Goal: Information Seeking & Learning: Learn about a topic

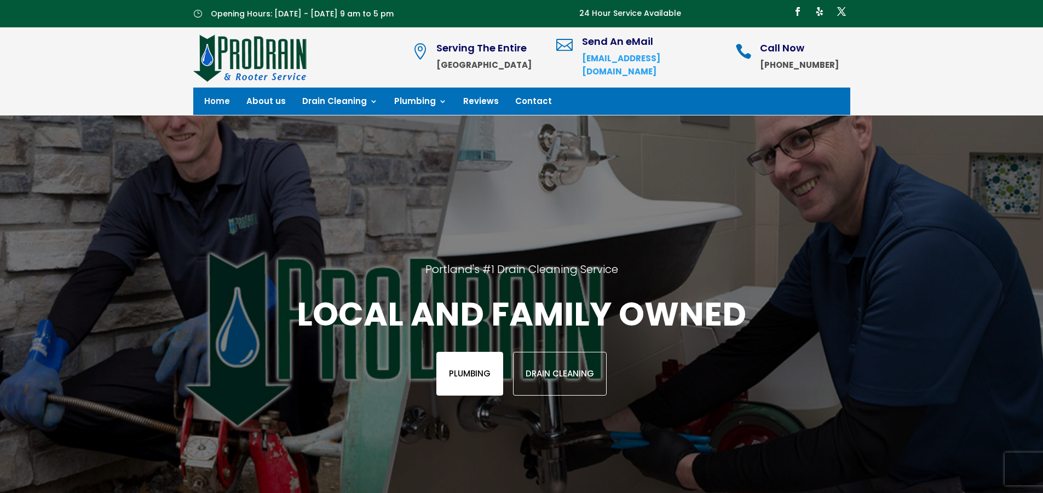
click at [479, 370] on link "Plumbing" at bounding box center [469, 374] width 67 height 44
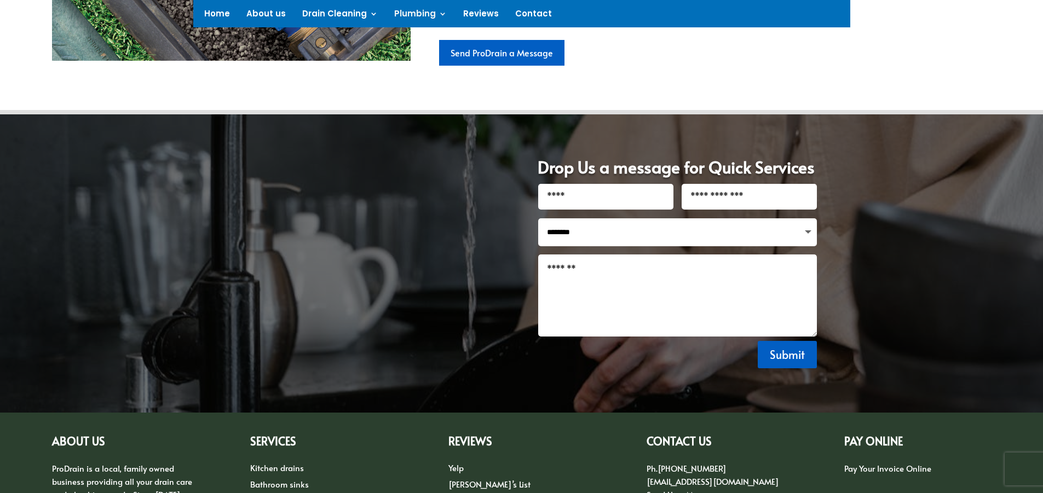
scroll to position [740, 0]
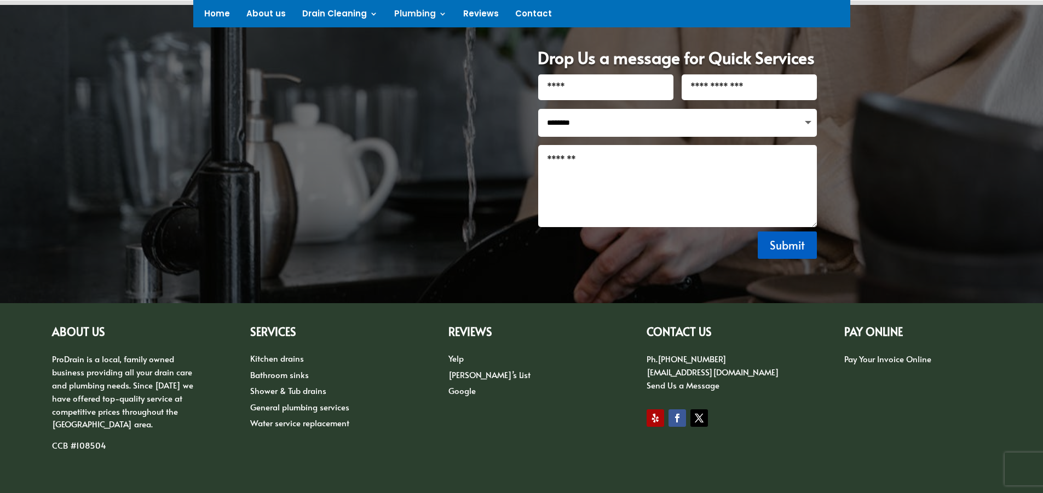
click at [286, 389] on link "Shower & Tub drains" at bounding box center [288, 390] width 76 height 11
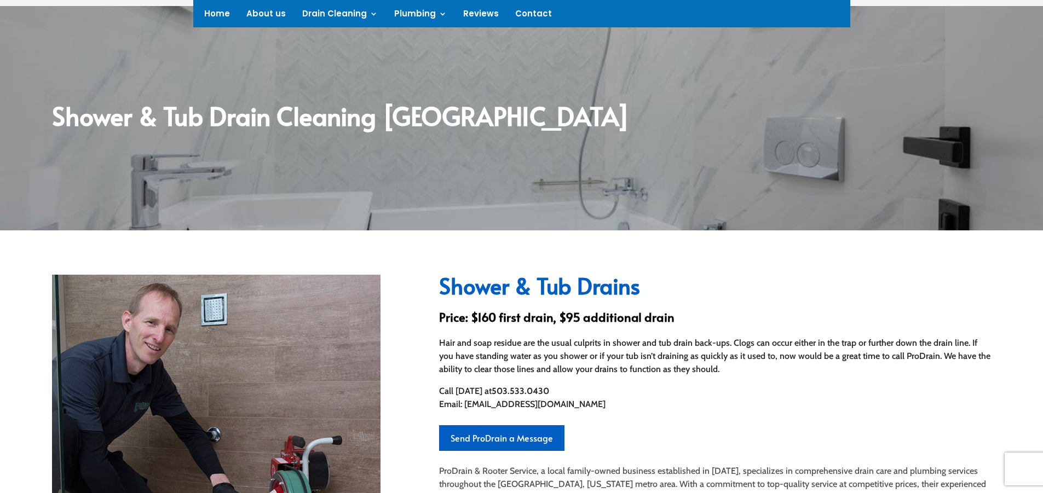
scroll to position [219, 0]
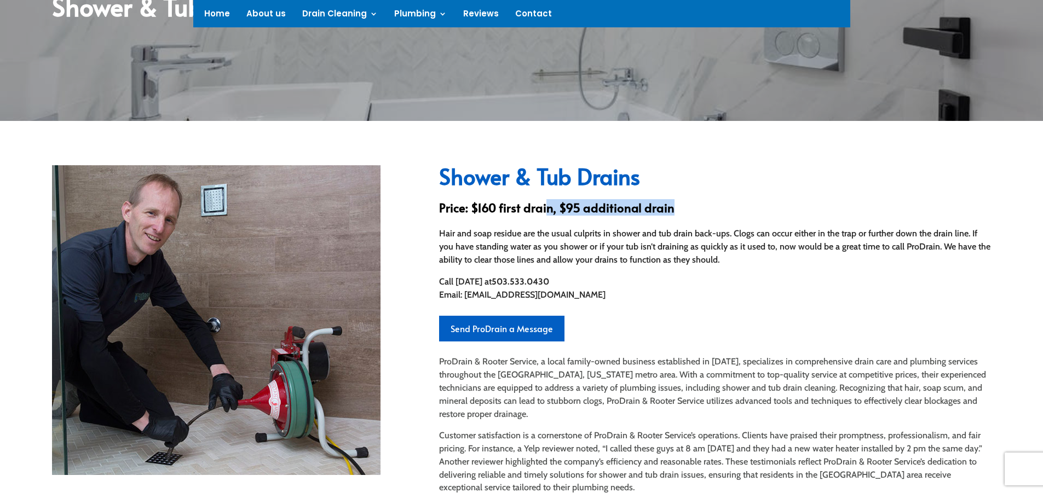
drag, startPoint x: 565, startPoint y: 204, endPoint x: 672, endPoint y: 207, distance: 106.8
click at [668, 206] on h3 "Price: $160 first drain, $95 additional drain" at bounding box center [715, 210] width 552 height 18
click at [774, 383] on p "ProDrain & Rooter Service, a local family-owned business established in 1995, s…" at bounding box center [715, 392] width 552 height 74
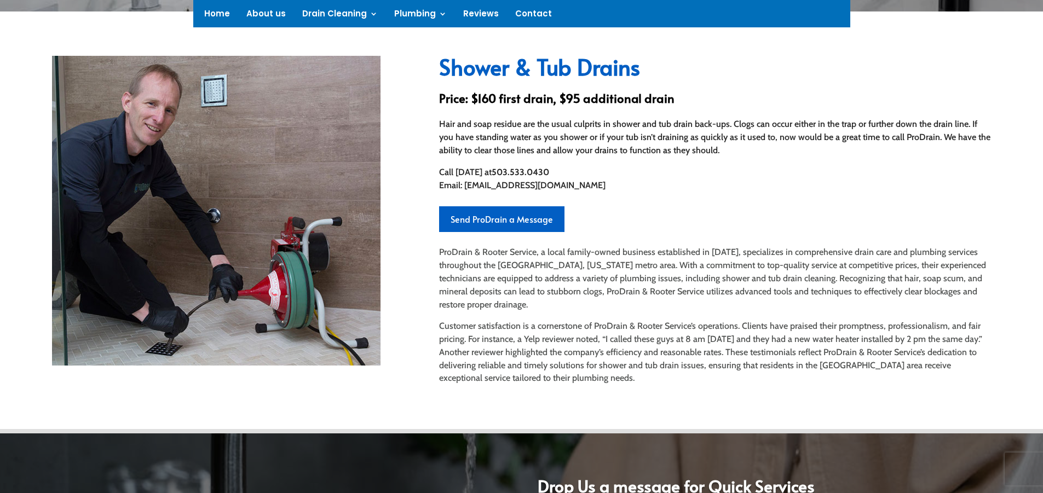
scroll to position [274, 0]
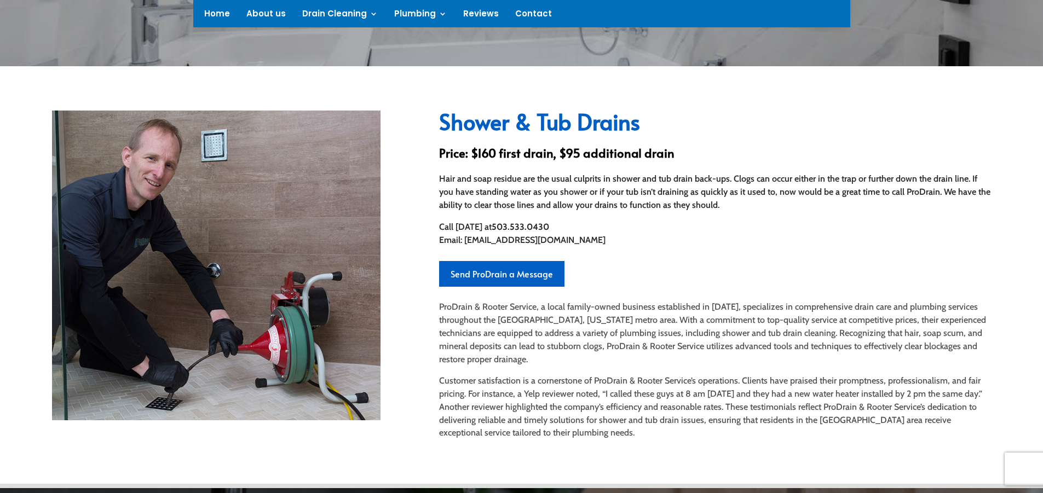
click at [672, 325] on p "ProDrain & Rooter Service, a local family-owned business established in 1995, s…" at bounding box center [715, 338] width 552 height 74
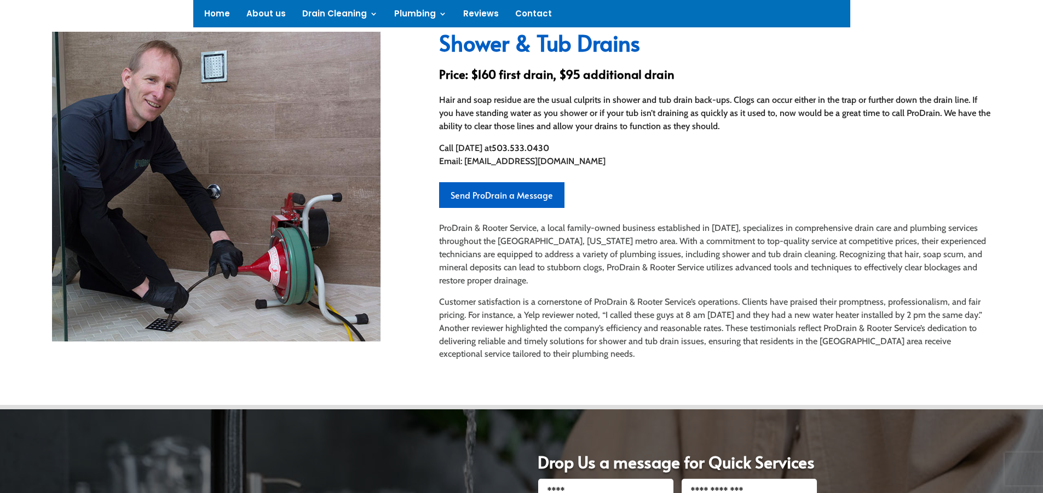
scroll to position [347, 0]
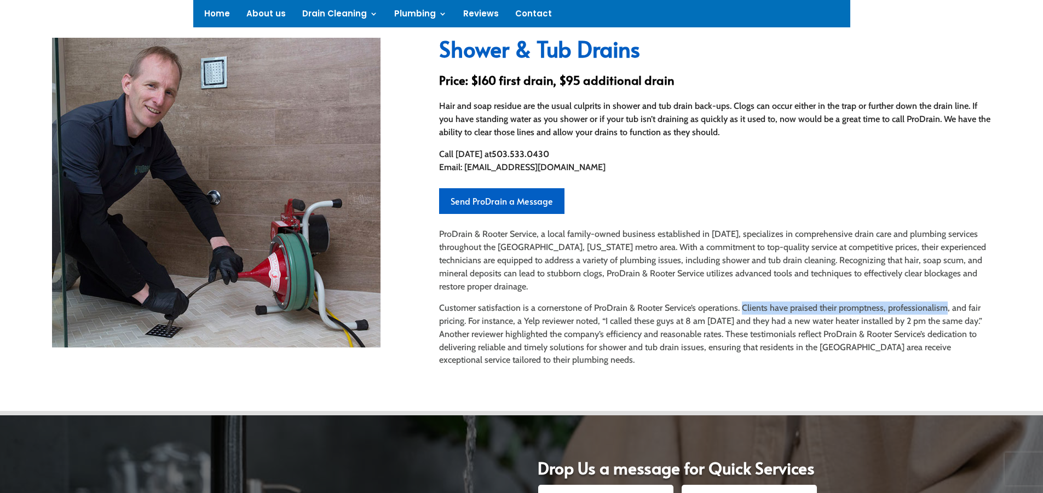
drag, startPoint x: 737, startPoint y: 308, endPoint x: 894, endPoint y: 309, distance: 156.0
click at [939, 315] on p "Customer satisfaction is a cornerstone of ProDrain & Rooter Service’s operation…" at bounding box center [715, 334] width 552 height 65
click at [758, 274] on p "ProDrain & Rooter Service, a local family-owned business established in 1995, s…" at bounding box center [715, 265] width 552 height 74
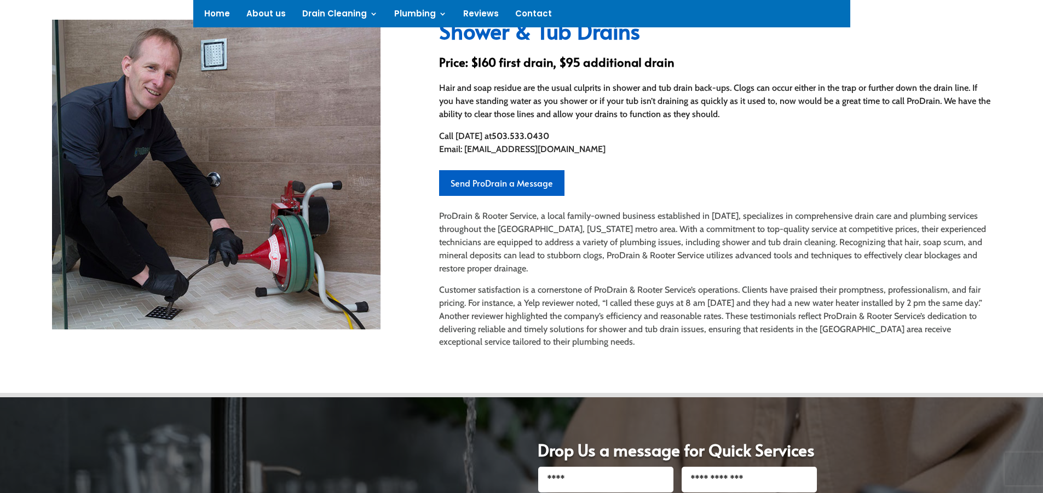
scroll to position [362, 0]
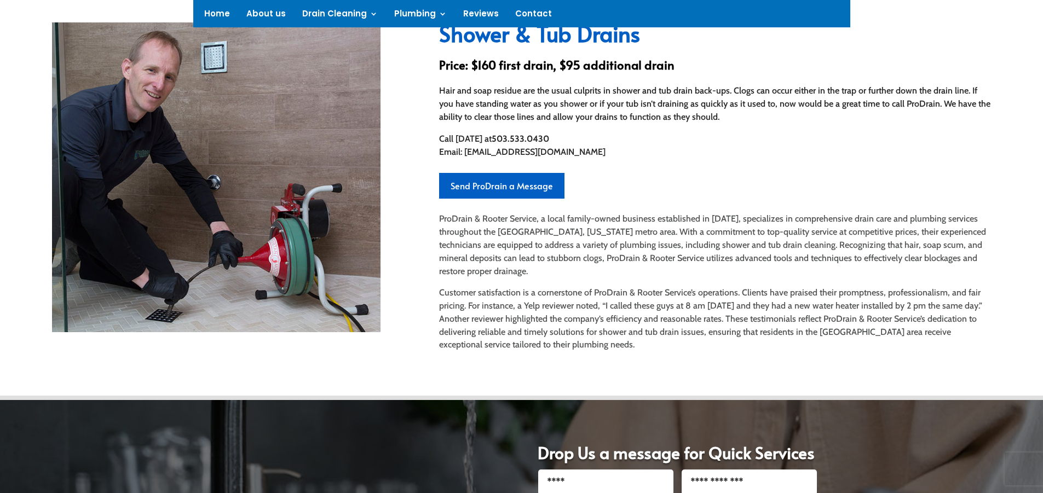
click at [829, 236] on p "ProDrain & Rooter Service, a local family-owned business established in 1995, s…" at bounding box center [715, 249] width 552 height 74
click at [736, 268] on p "ProDrain & Rooter Service, a local family-owned business established in 1995, s…" at bounding box center [715, 249] width 552 height 74
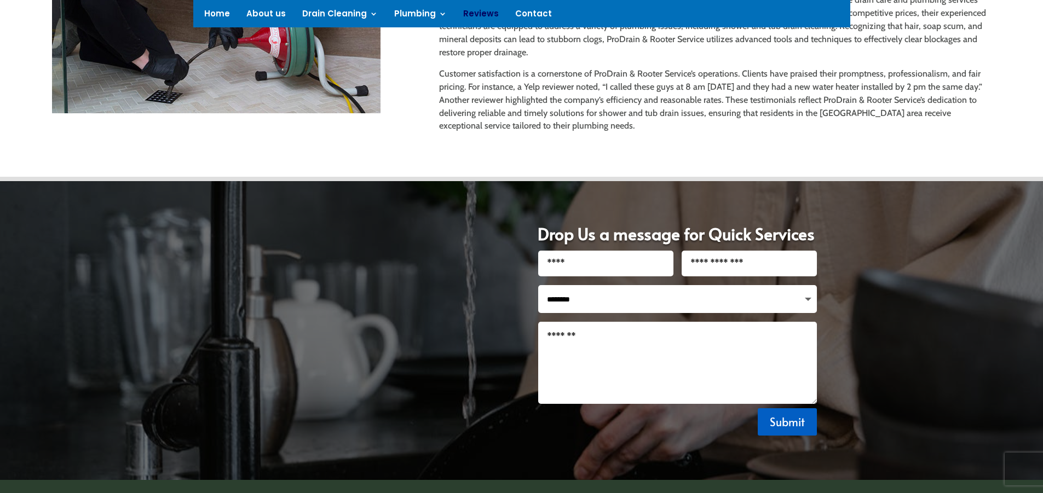
click at [476, 13] on link "Reviews" at bounding box center [481, 16] width 36 height 12
click at [479, 11] on link "Reviews" at bounding box center [481, 16] width 36 height 12
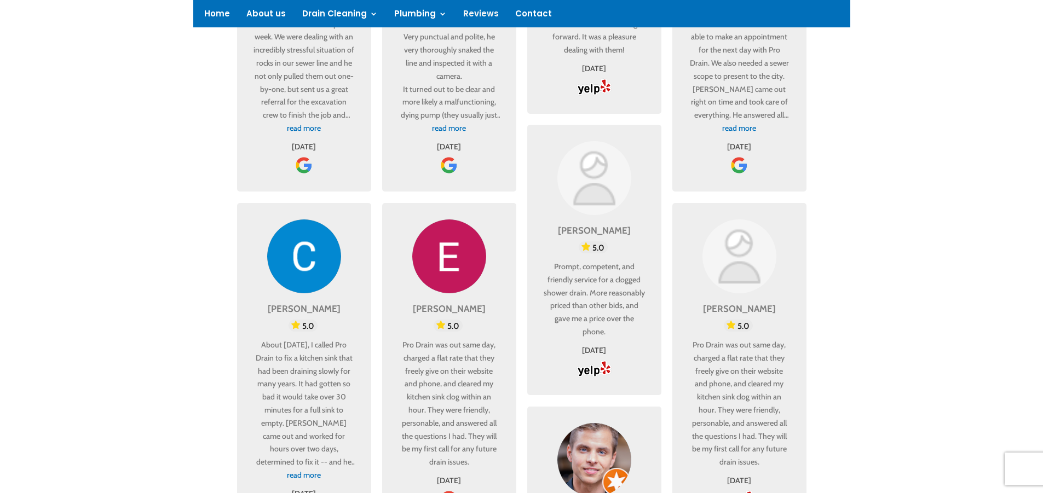
scroll to position [903, 0]
